Goal: Task Accomplishment & Management: Manage account settings

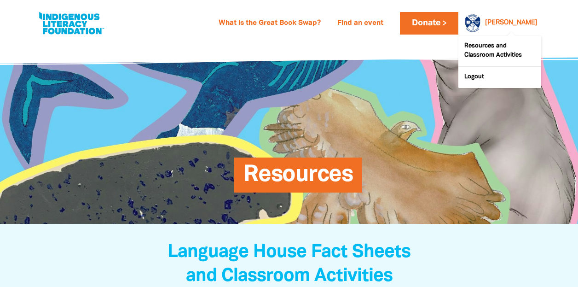
click at [517, 26] on div "[PERSON_NAME]" at bounding box center [512, 23] width 60 height 14
click at [528, 22] on link "[PERSON_NAME]" at bounding box center [511, 23] width 52 height 6
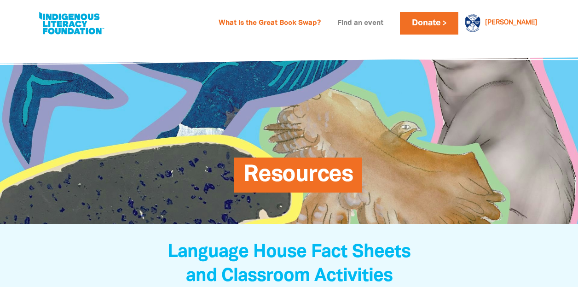
click at [388, 26] on link "Find an event" at bounding box center [360, 23] width 57 height 15
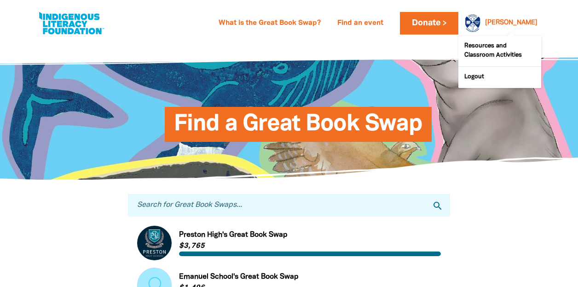
click at [482, 22] on div at bounding box center [471, 23] width 22 height 22
click at [530, 23] on link "[PERSON_NAME]" at bounding box center [511, 23] width 52 height 6
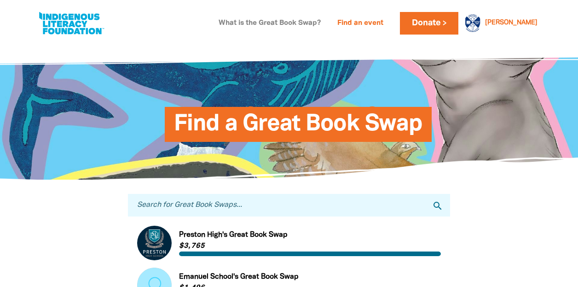
click at [326, 23] on link "What is the Great Book Swap?" at bounding box center [269, 23] width 113 height 15
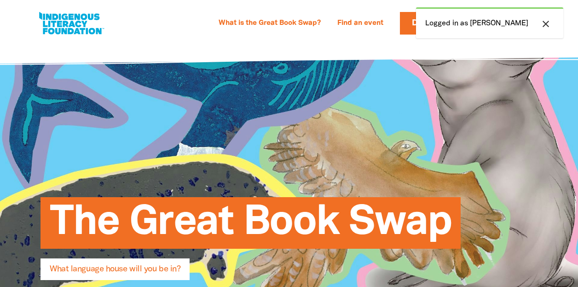
select select "primary-school"
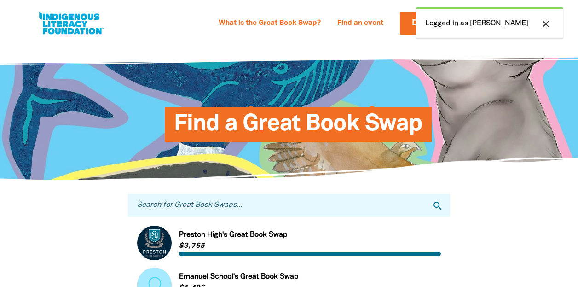
click at [544, 23] on icon "close" at bounding box center [546, 23] width 11 height 11
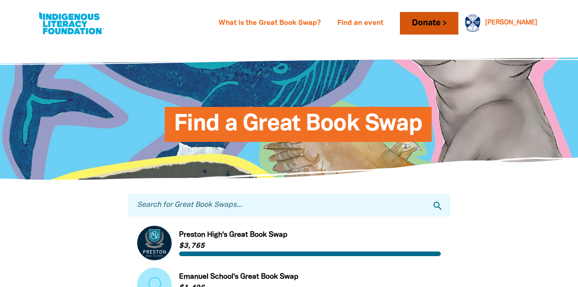
click at [456, 23] on link "Donate" at bounding box center [429, 23] width 58 height 23
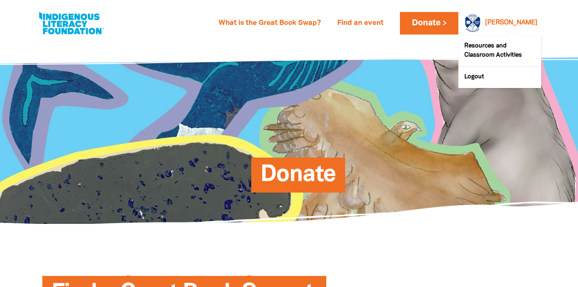
click at [528, 24] on link "[PERSON_NAME]" at bounding box center [511, 23] width 52 height 6
click at [482, 23] on div at bounding box center [471, 23] width 22 height 22
click at [473, 77] on link "Logout" at bounding box center [500, 77] width 83 height 21
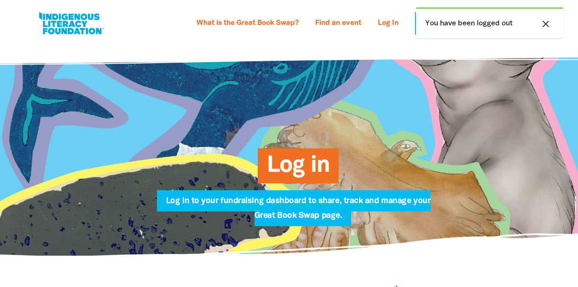
click at [298, 167] on span "Log in" at bounding box center [298, 169] width 63 height 28
click at [544, 26] on icon "close" at bounding box center [546, 23] width 11 height 11
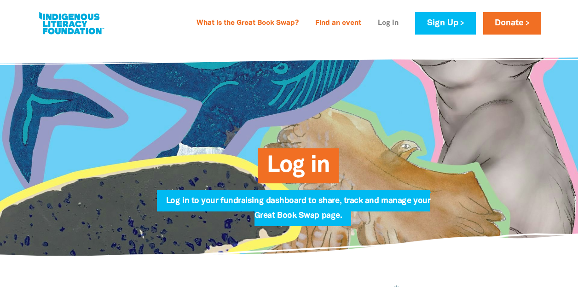
click at [390, 23] on link "Log In" at bounding box center [389, 23] width 32 height 15
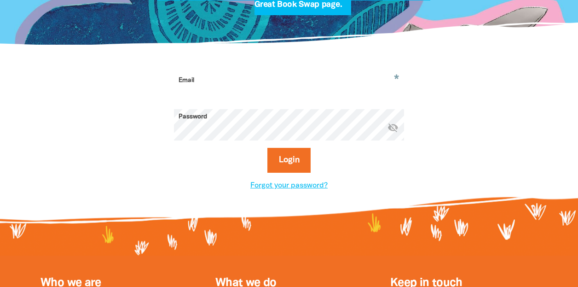
scroll to position [215, 0]
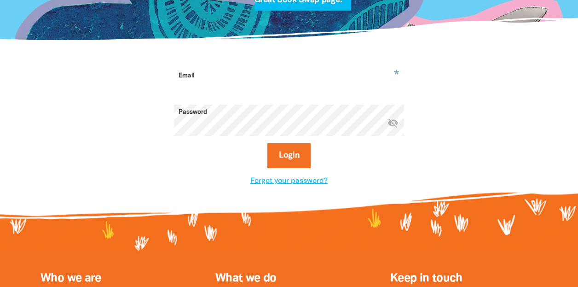
click at [203, 76] on input "Email" at bounding box center [289, 82] width 230 height 29
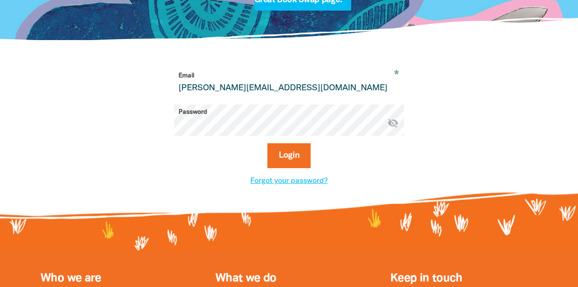
type input "[PERSON_NAME][EMAIL_ADDRESS][DOMAIN_NAME]"
click at [268, 143] on button "Login" at bounding box center [290, 155] width 44 height 25
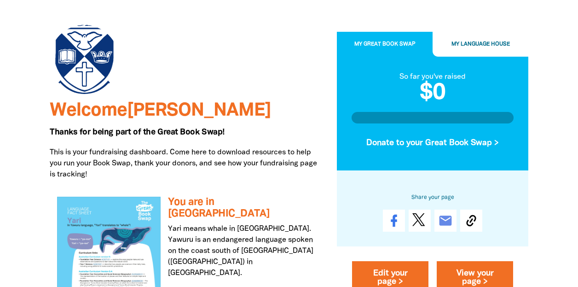
scroll to position [74, 0]
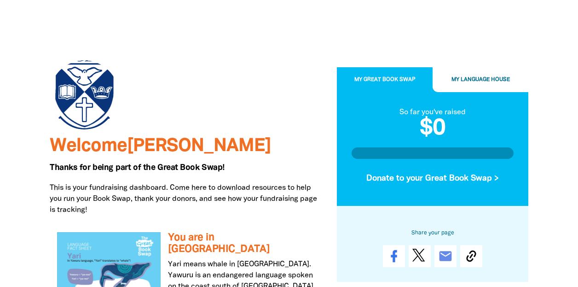
scroll to position [33, 0]
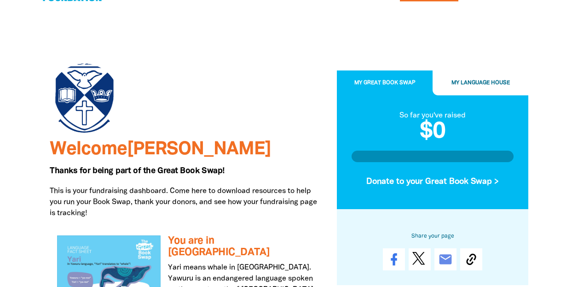
click at [483, 82] on span "My Language House" at bounding box center [481, 83] width 58 height 5
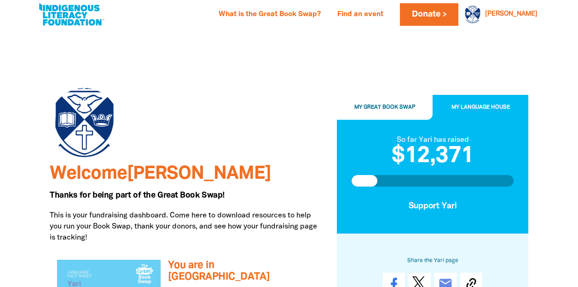
scroll to position [0, 0]
